Goal: Information Seeking & Learning: Compare options

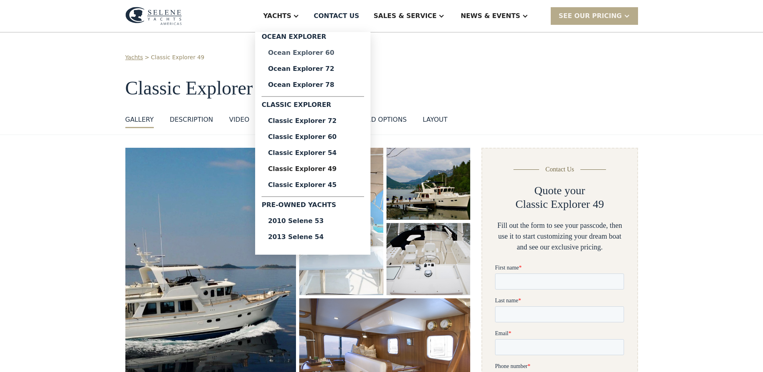
click at [350, 50] on div "Ocean Explorer 60" at bounding box center [313, 53] width 90 height 6
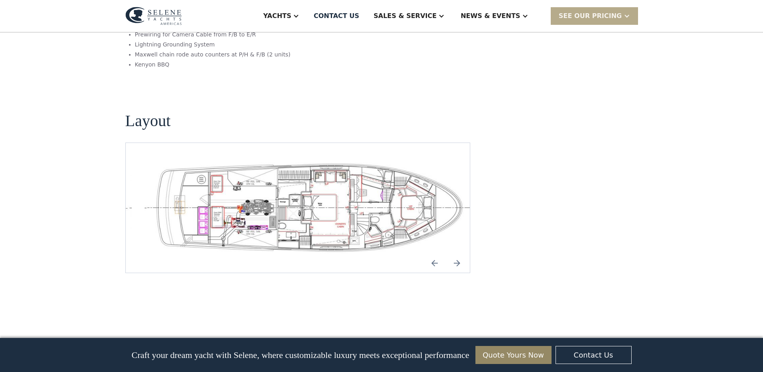
scroll to position [1682, 0]
click at [456, 255] on img "Next slide" at bounding box center [456, 264] width 19 height 19
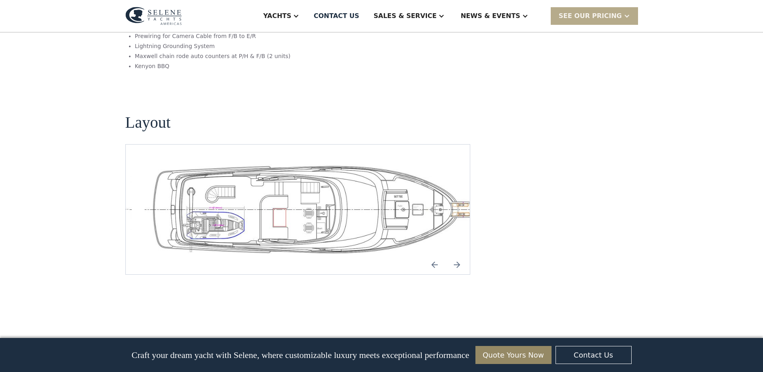
click at [456, 255] on img "Next slide" at bounding box center [456, 264] width 19 height 19
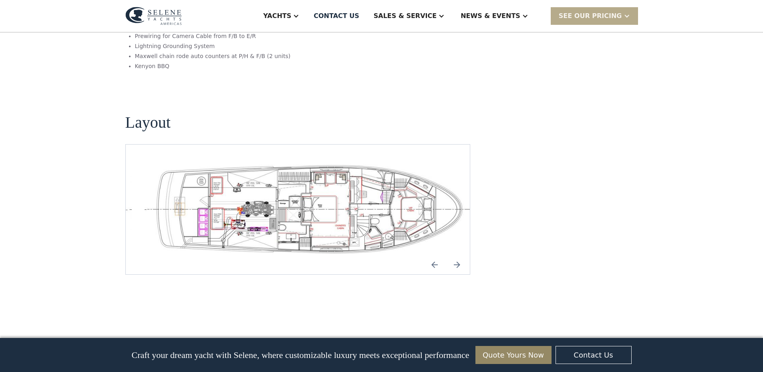
click at [456, 255] on img "Next slide" at bounding box center [456, 264] width 19 height 19
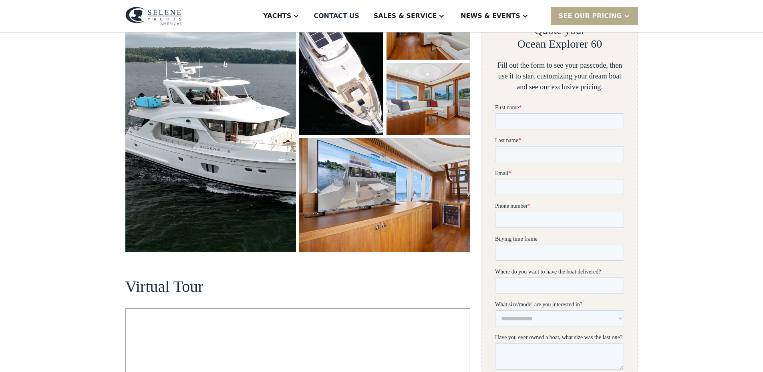
scroll to position [0, 0]
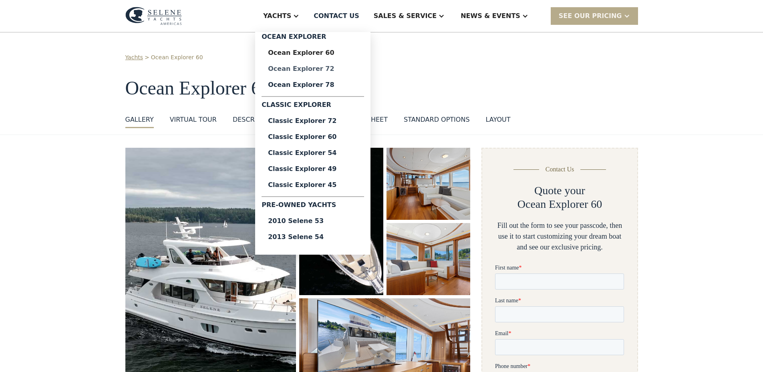
click at [344, 69] on div "Ocean Explorer 72" at bounding box center [313, 69] width 90 height 6
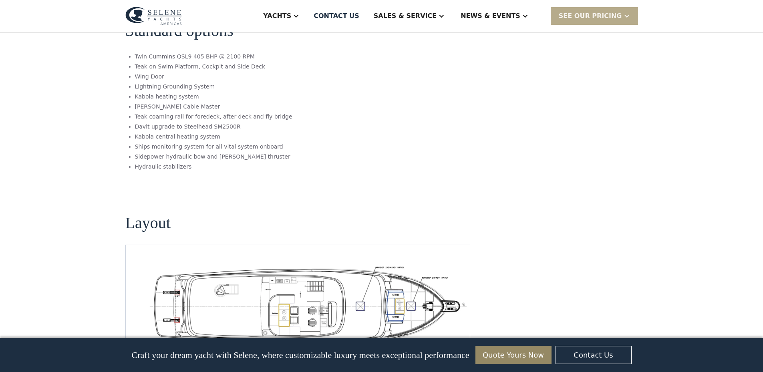
scroll to position [1281, 0]
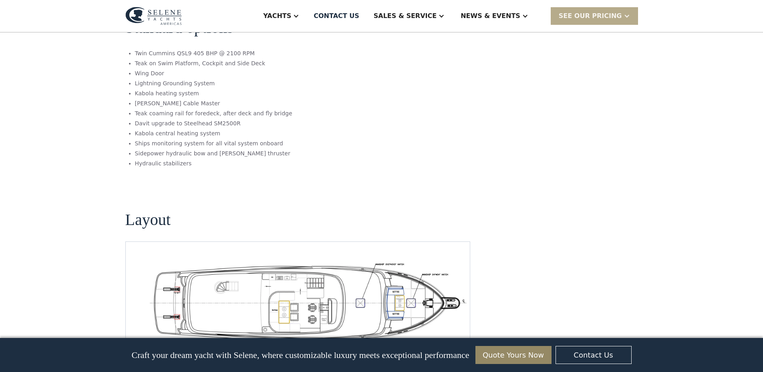
click at [458, 342] on img "Next slide" at bounding box center [456, 351] width 19 height 19
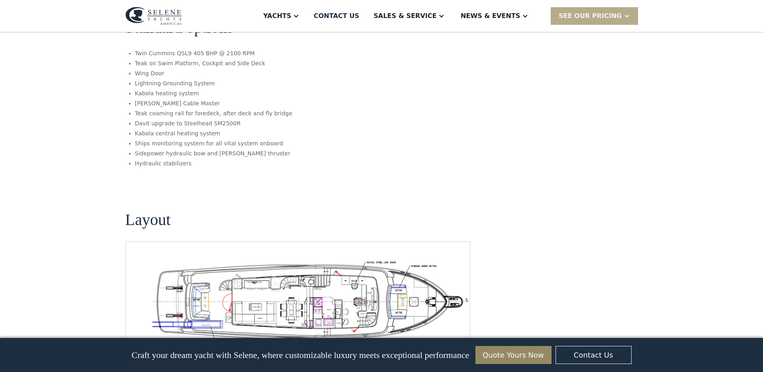
click at [458, 342] on img "Next slide" at bounding box center [456, 351] width 19 height 19
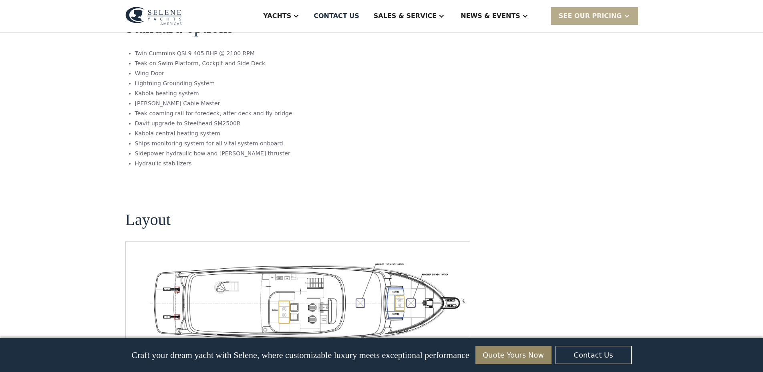
click at [458, 342] on img "Next slide" at bounding box center [456, 351] width 19 height 19
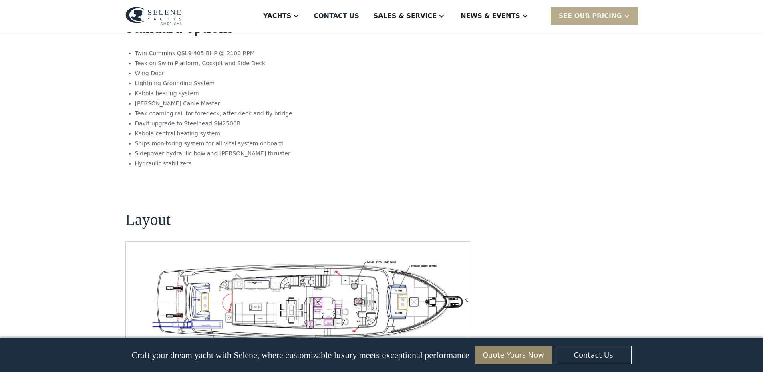
click at [458, 342] on img "Next slide" at bounding box center [456, 351] width 19 height 19
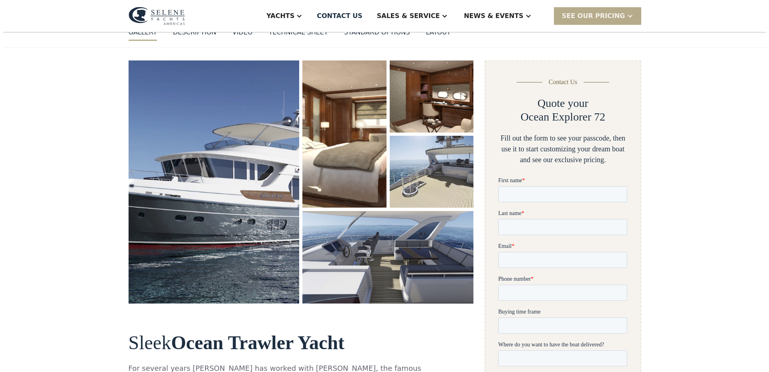
scroll to position [40, 0]
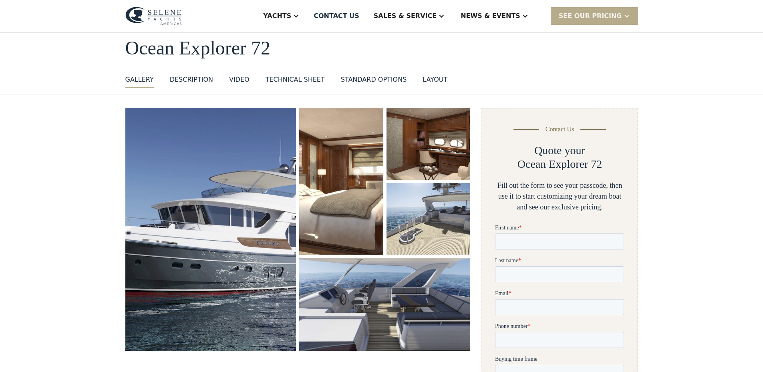
click at [251, 235] on img "open lightbox" at bounding box center [210, 229] width 171 height 243
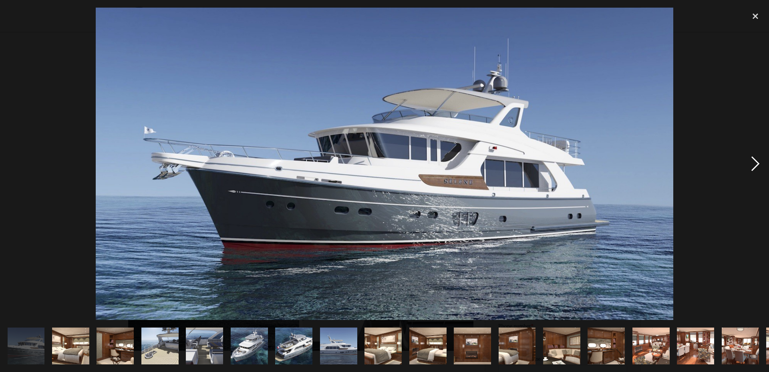
click at [759, 162] on div "next image" at bounding box center [755, 164] width 27 height 312
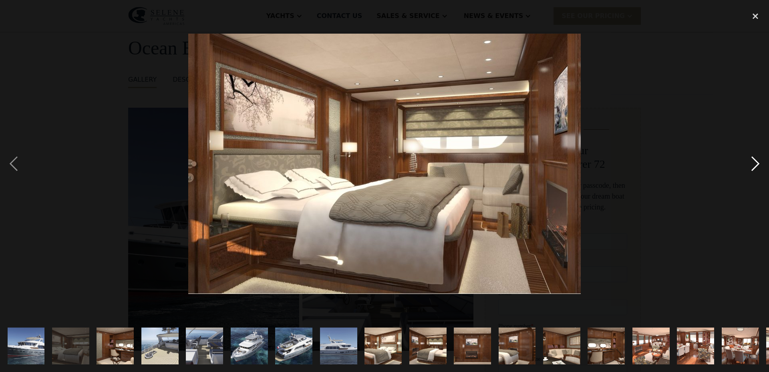
click at [759, 162] on div "next image" at bounding box center [755, 164] width 27 height 312
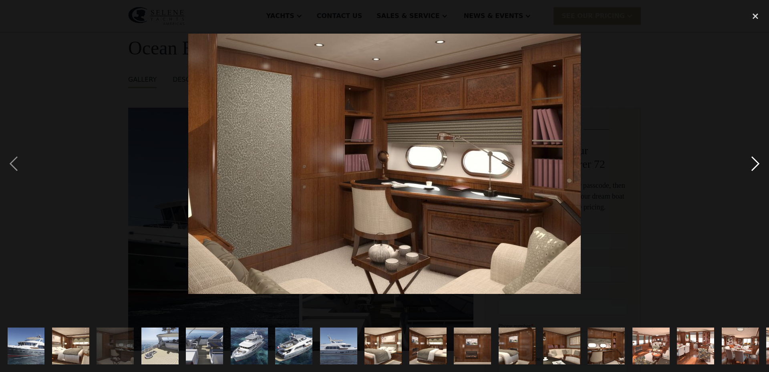
click at [759, 162] on div "next image" at bounding box center [755, 164] width 27 height 312
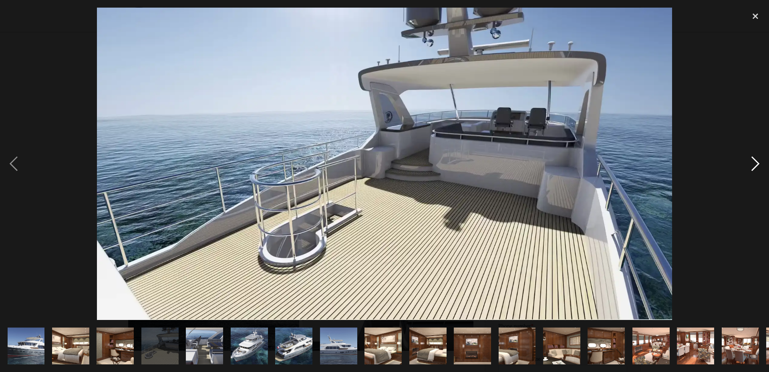
click at [759, 162] on div "next image" at bounding box center [755, 164] width 27 height 312
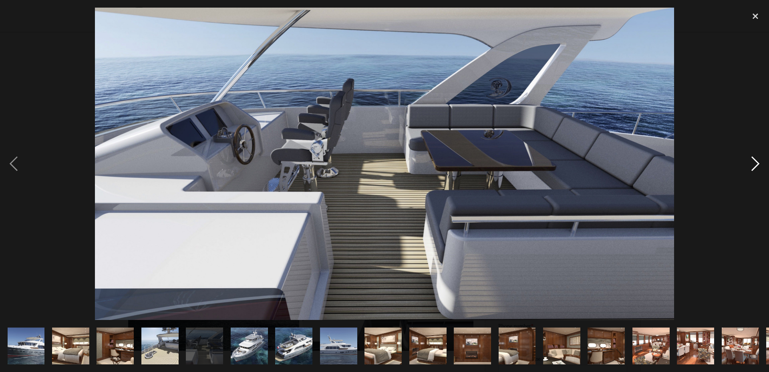
click at [759, 162] on div "next image" at bounding box center [755, 164] width 27 height 312
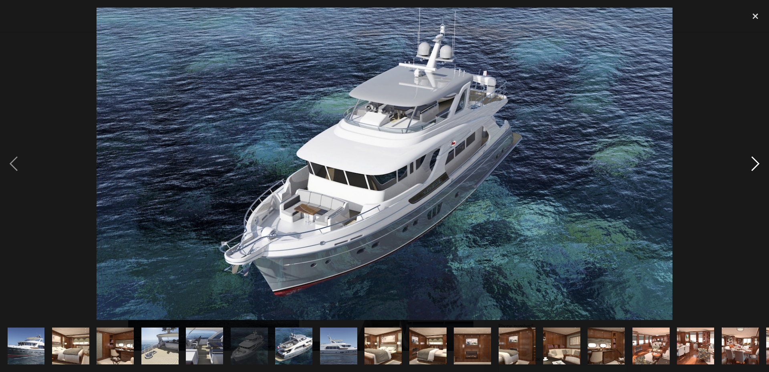
click at [759, 162] on div "next image" at bounding box center [755, 164] width 27 height 312
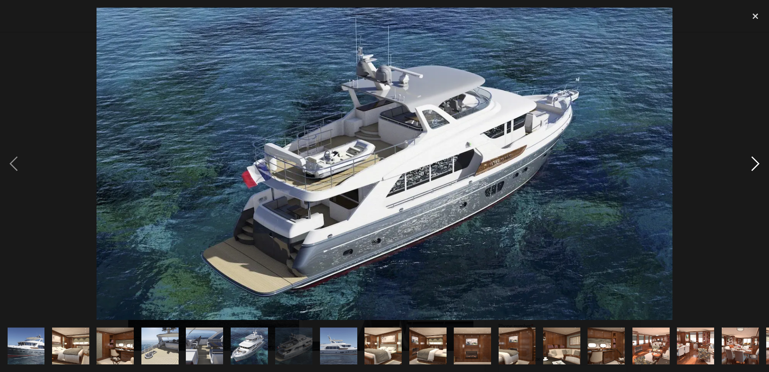
click at [759, 162] on div "next image" at bounding box center [755, 164] width 27 height 312
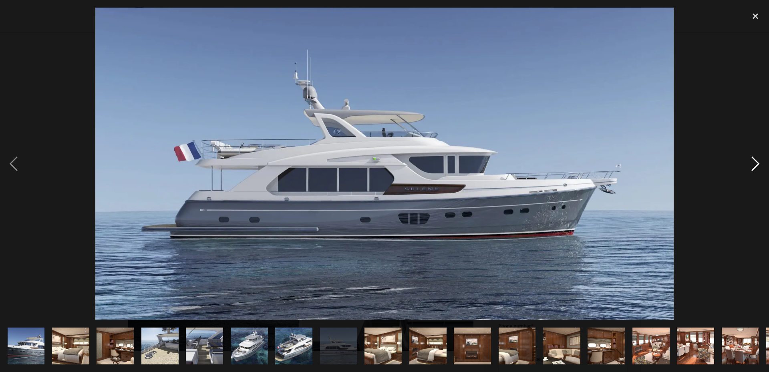
click at [759, 162] on div "next image" at bounding box center [755, 164] width 27 height 312
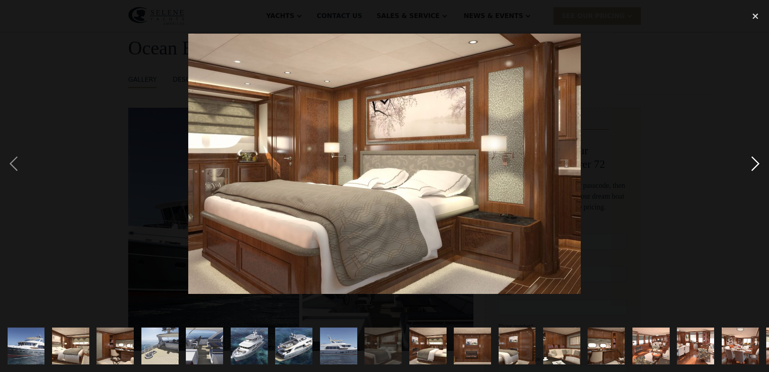
click at [759, 162] on div "next image" at bounding box center [755, 164] width 27 height 312
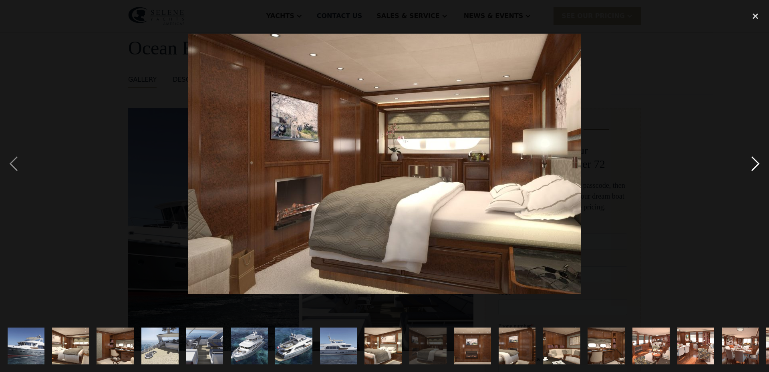
click at [759, 162] on div "next image" at bounding box center [755, 164] width 27 height 312
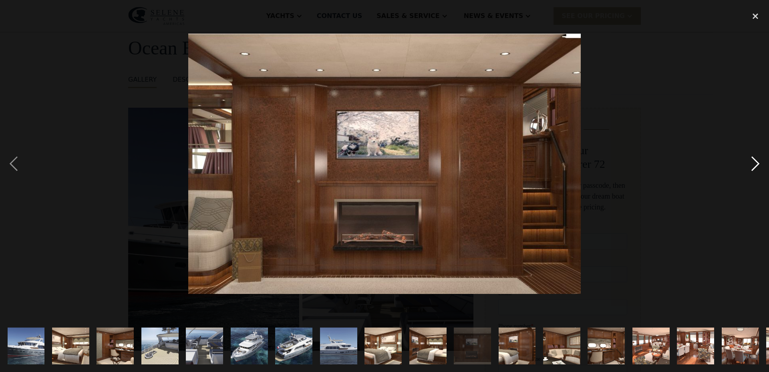
click at [759, 162] on div "next image" at bounding box center [755, 164] width 27 height 312
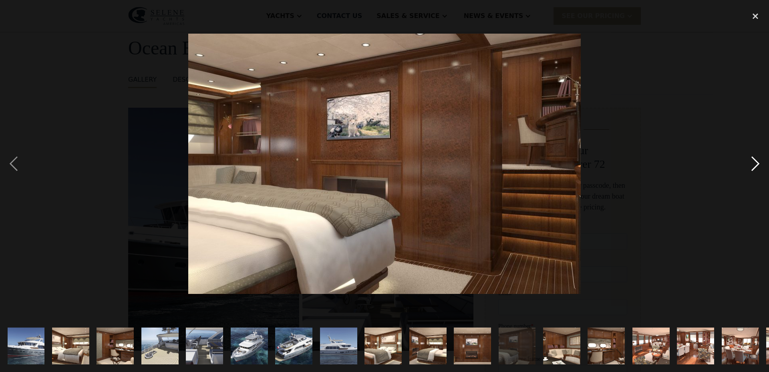
click at [759, 162] on div "next image" at bounding box center [755, 164] width 27 height 312
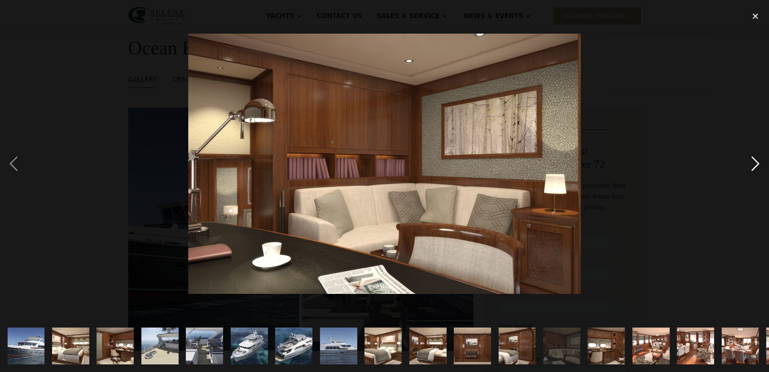
click at [759, 162] on div "next image" at bounding box center [755, 164] width 27 height 312
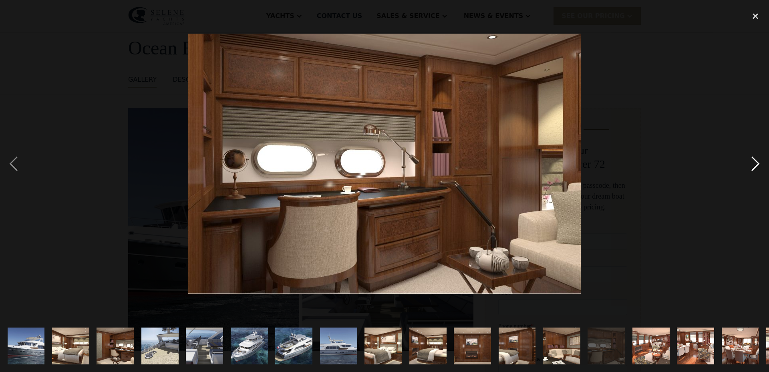
click at [759, 162] on div "next image" at bounding box center [755, 164] width 27 height 312
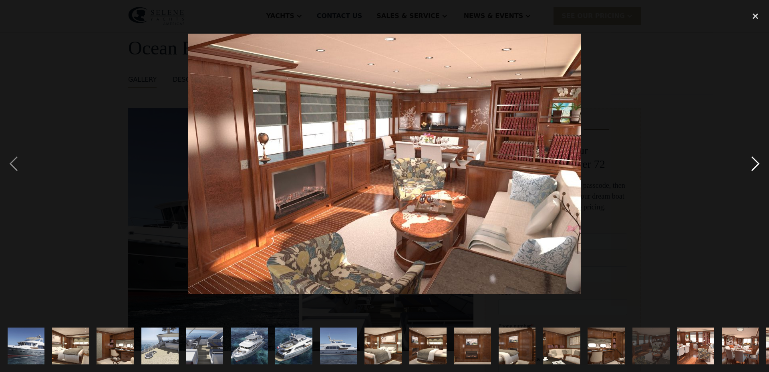
click at [759, 162] on div "next image" at bounding box center [755, 164] width 27 height 312
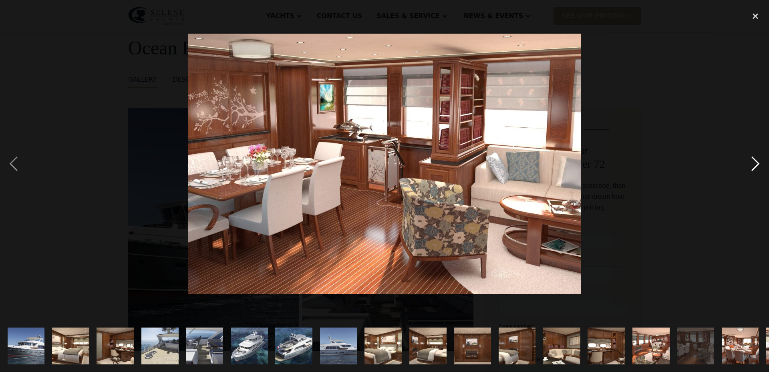
click at [759, 162] on div "next image" at bounding box center [755, 164] width 27 height 312
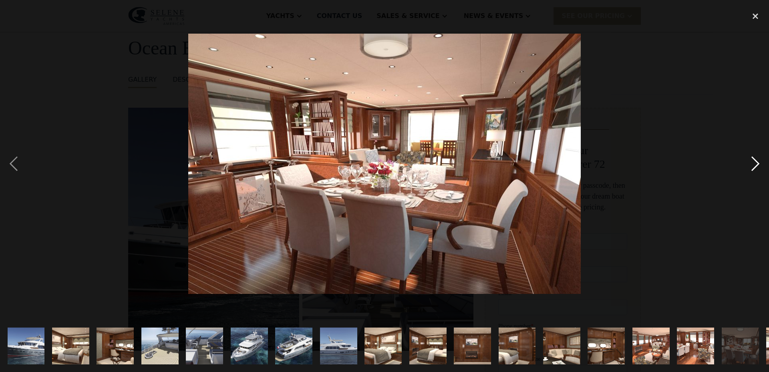
click at [759, 162] on div "next image" at bounding box center [755, 164] width 27 height 312
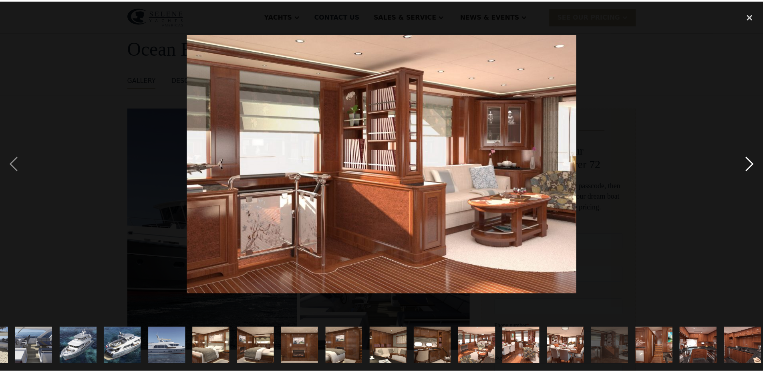
scroll to position [0, 176]
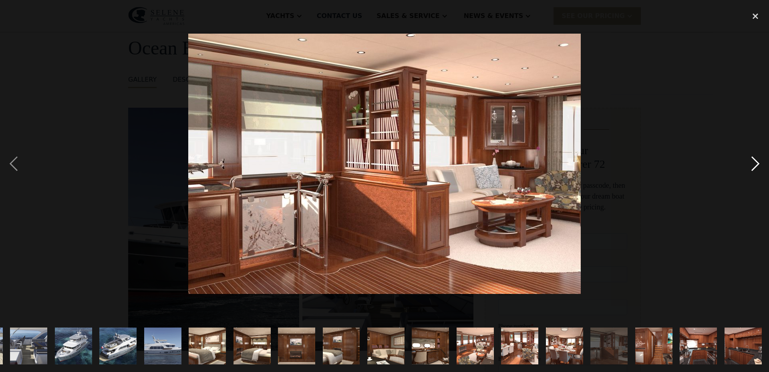
click at [759, 162] on div "next image" at bounding box center [755, 164] width 27 height 312
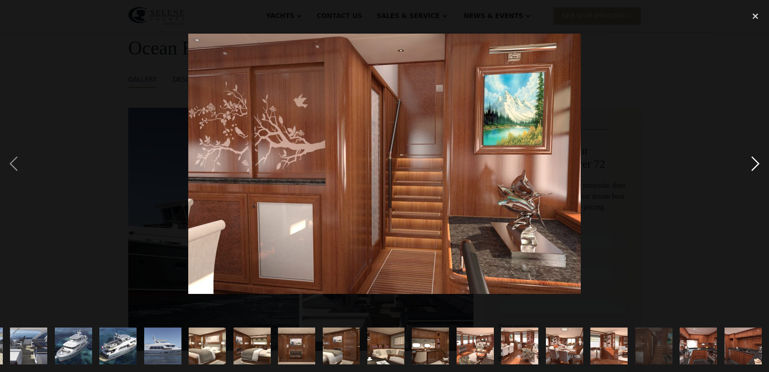
click at [759, 162] on div "next image" at bounding box center [755, 164] width 27 height 312
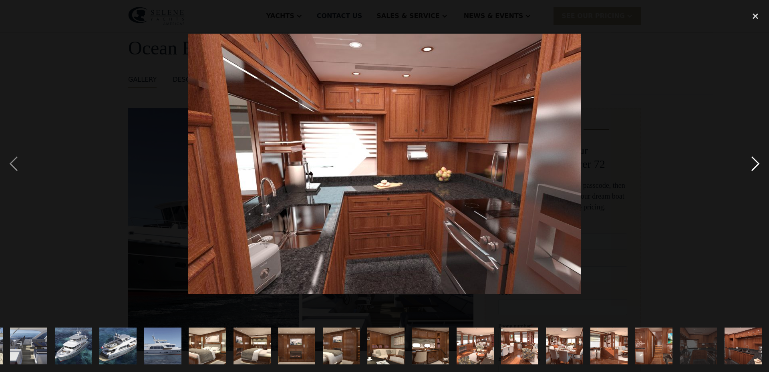
click at [759, 162] on div "next image" at bounding box center [755, 164] width 27 height 312
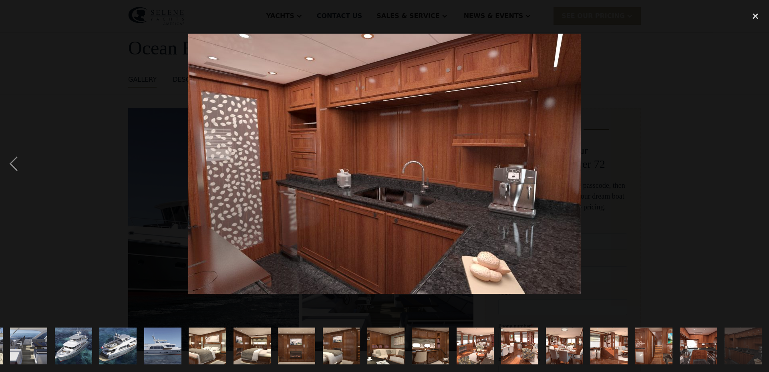
click at [759, 162] on div "next image" at bounding box center [755, 164] width 27 height 312
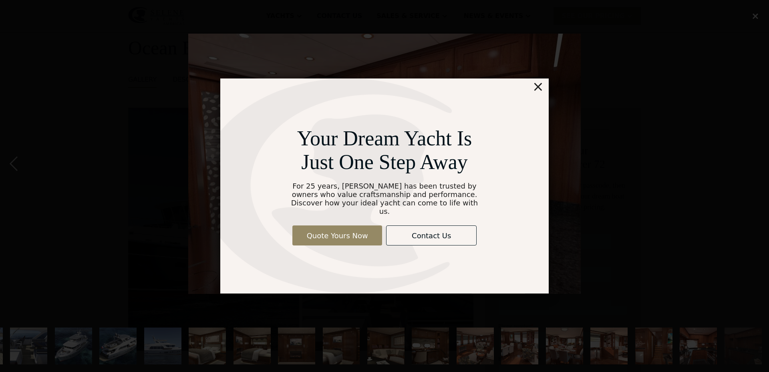
click at [540, 92] on div "×" at bounding box center [538, 86] width 12 height 16
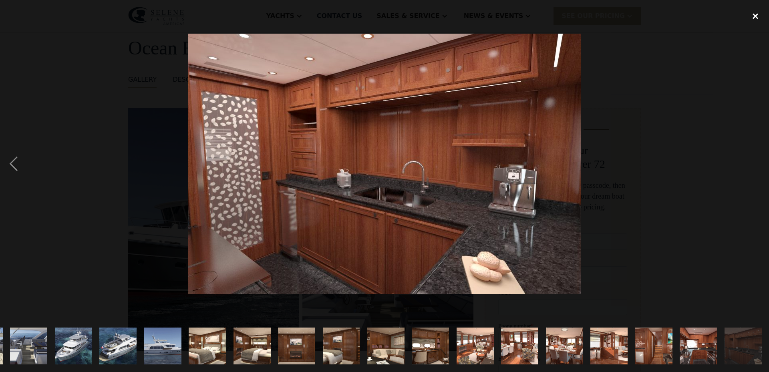
click at [758, 14] on div "close lightbox" at bounding box center [755, 17] width 27 height 18
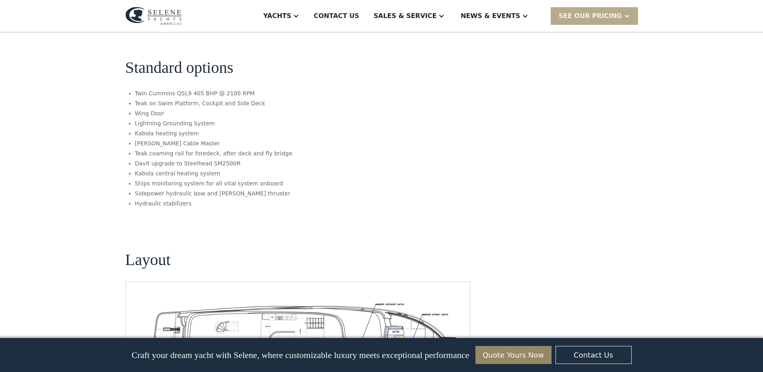
scroll to position [1361, 0]
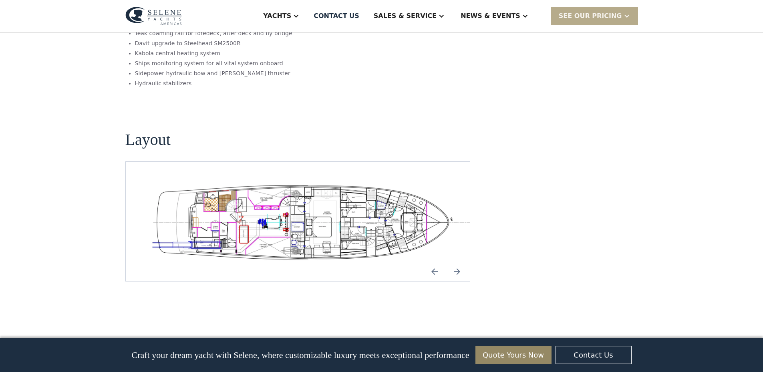
click at [433, 262] on img "Previous slide" at bounding box center [434, 271] width 19 height 19
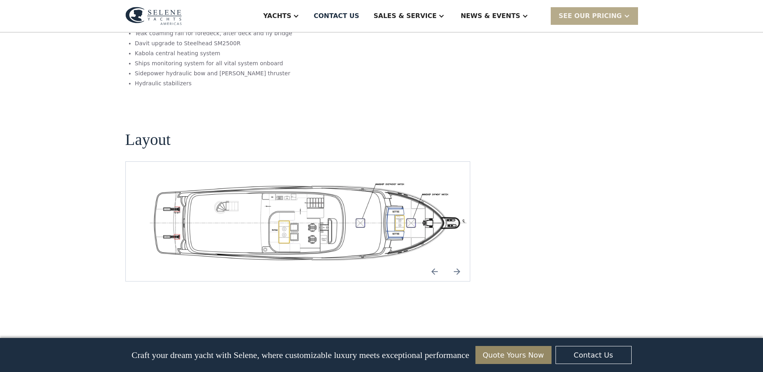
click at [438, 262] on img "Previous slide" at bounding box center [434, 271] width 19 height 19
click at [456, 262] on img "Next slide" at bounding box center [456, 271] width 19 height 19
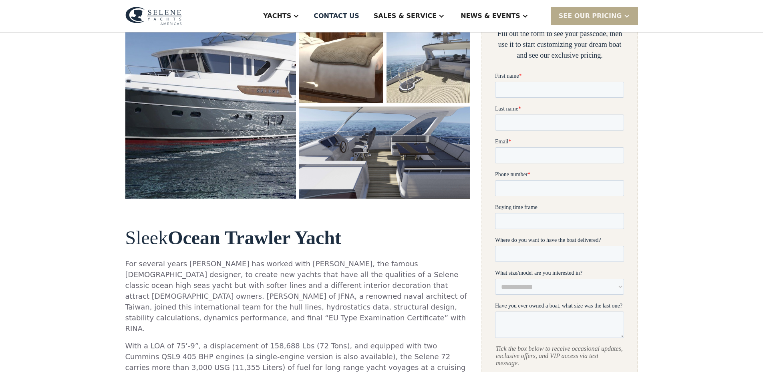
scroll to position [0, 0]
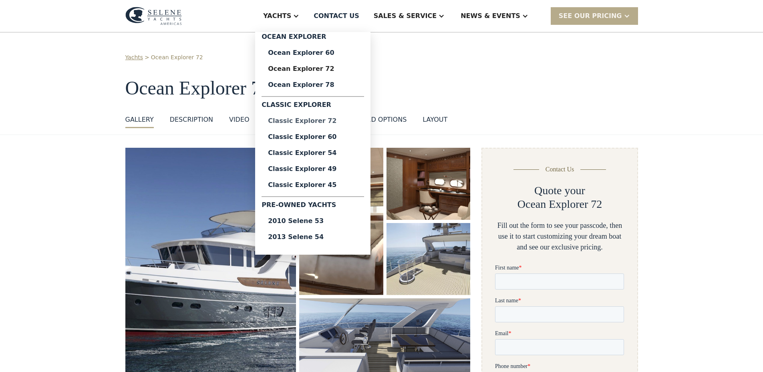
click at [335, 119] on div "Classic Explorer 72" at bounding box center [313, 121] width 90 height 6
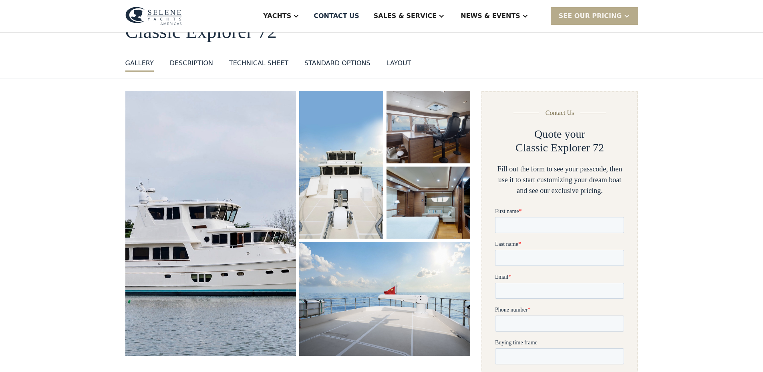
scroll to position [40, 0]
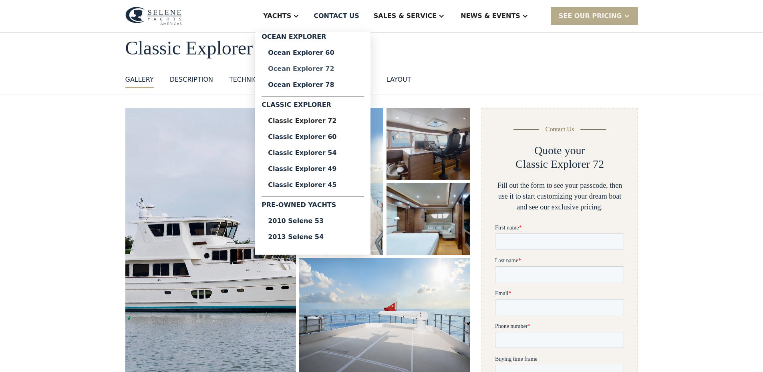
click at [348, 68] on div "Ocean Explorer 72" at bounding box center [313, 69] width 90 height 6
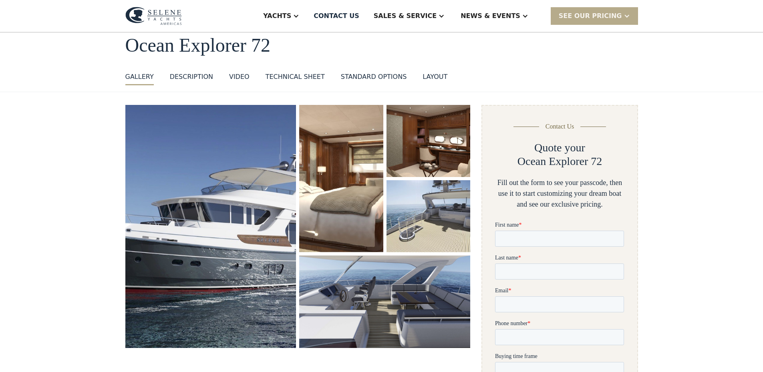
scroll to position [40, 0]
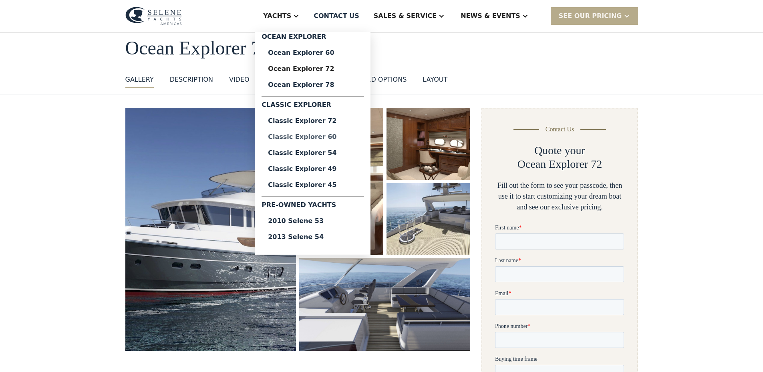
click at [327, 137] on div "Classic Explorer 60" at bounding box center [313, 137] width 90 height 6
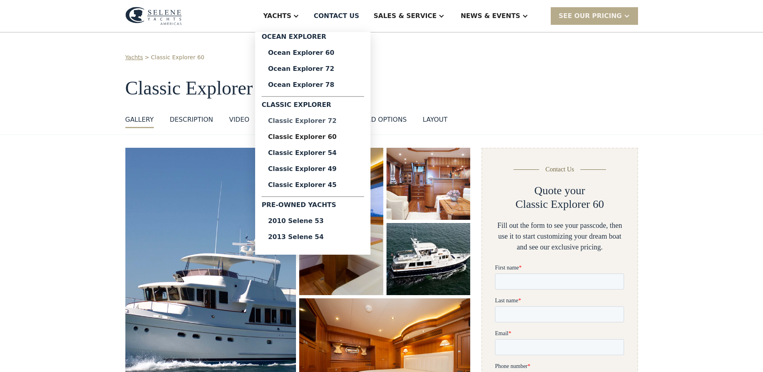
click at [357, 120] on div "Classic Explorer 72" at bounding box center [313, 121] width 90 height 6
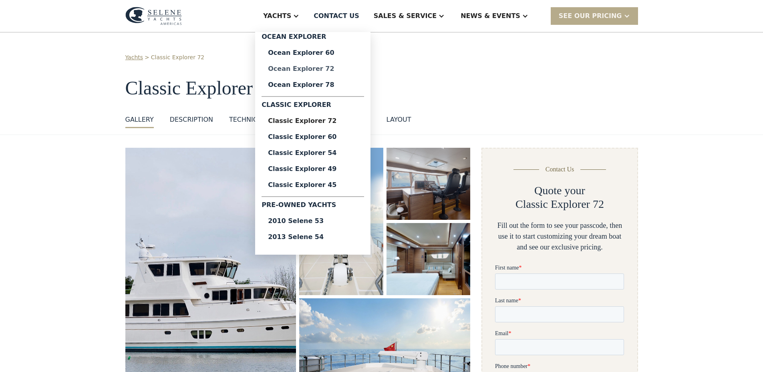
click at [348, 69] on div "Ocean Explorer 72" at bounding box center [313, 69] width 90 height 6
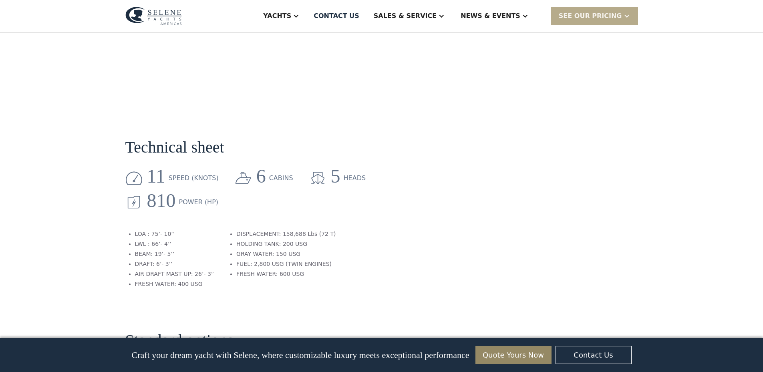
scroll to position [1001, 0]
